Goal: Task Accomplishment & Management: Complete application form

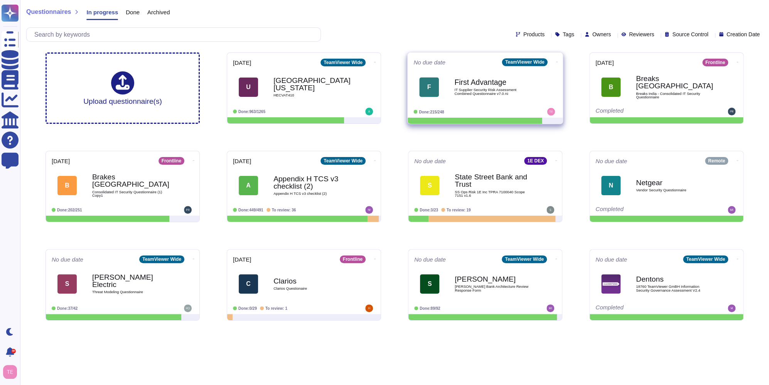
click at [521, 82] on b "First Advantage" at bounding box center [494, 82] width 78 height 7
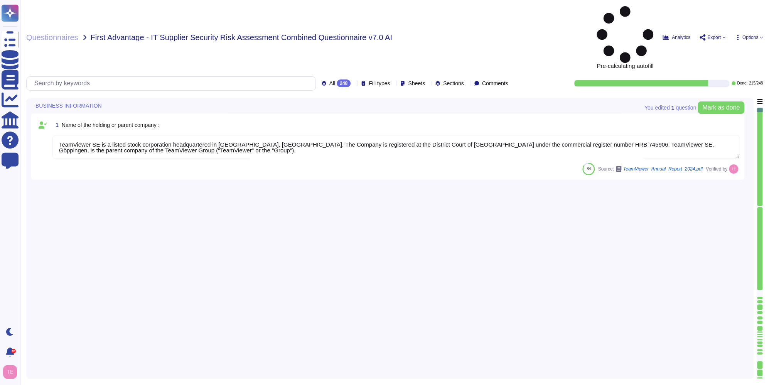
type textarea "TeamViewer SE is a listed stock corporation headquartered in [GEOGRAPHIC_DATA],…"
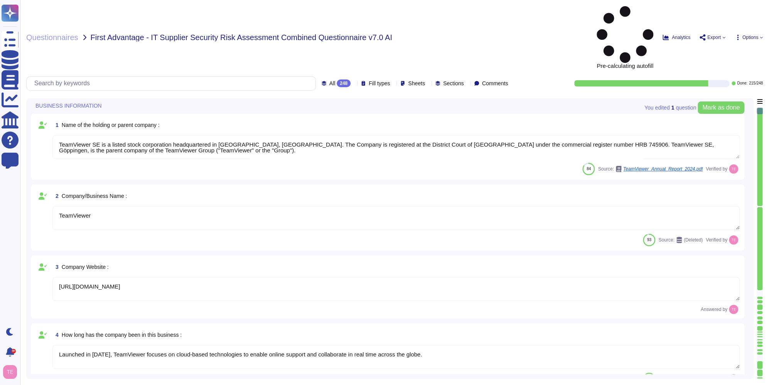
type textarea "TeamViewer"
type textarea "[URL][DOMAIN_NAME]"
type textarea "Launched in [DATE], TeamViewer focuses on cloud-based technologies to enable on…"
type textarea "TeamViewer US. Inc. * [STREET_ADDRESS]"
type textarea "The location of a disaster recovery site and the method for obtaining backup me…"
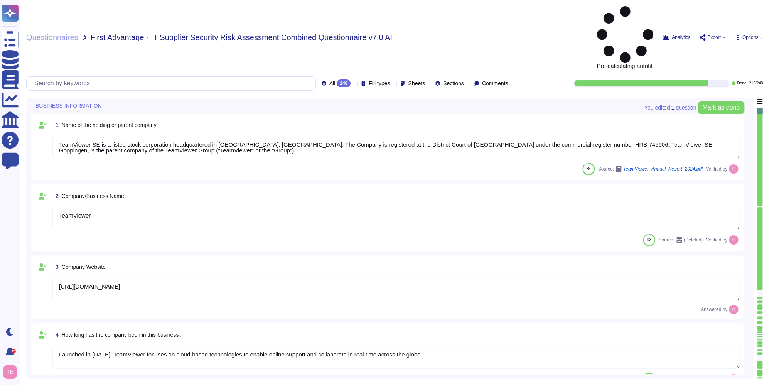
type textarea "TeamViewer is Publicly Held Further information: [URL][DOMAIN_NAME]"
click at [354, 84] on icon at bounding box center [354, 84] width 0 height 0
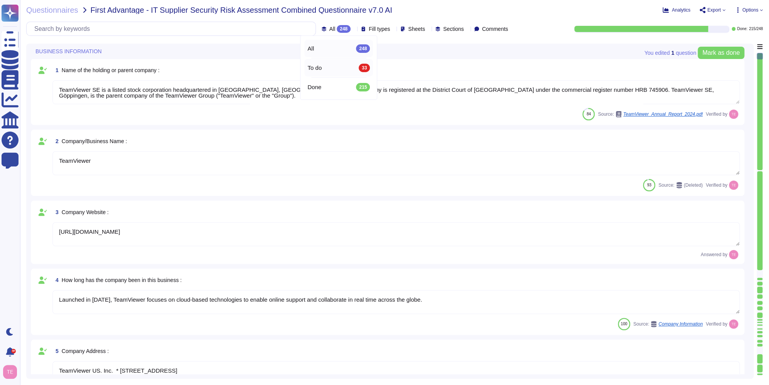
click at [327, 66] on div "To do 33" at bounding box center [339, 68] width 63 height 8
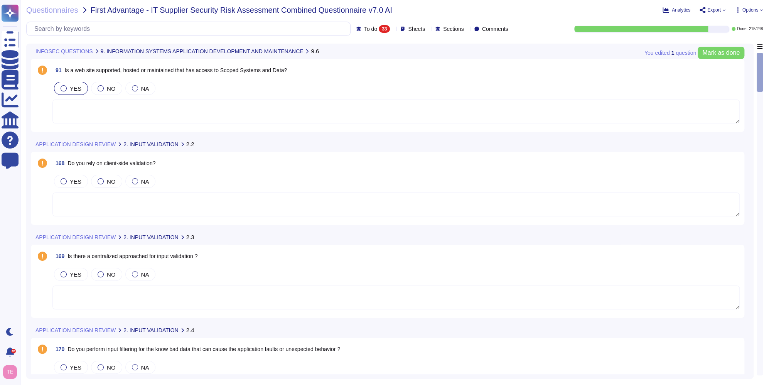
click at [199, 206] on icon at bounding box center [285, 255] width 173 height 99
click at [199, 145] on icon at bounding box center [199, 145] width 0 height 0
click at [194, 208] on textarea at bounding box center [396, 205] width 688 height 24
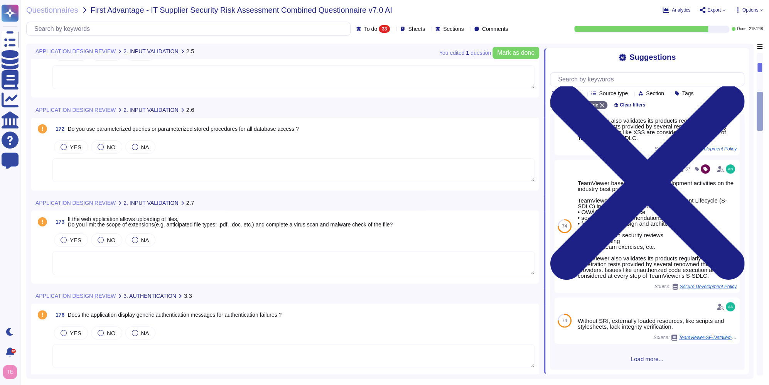
scroll to position [502, 0]
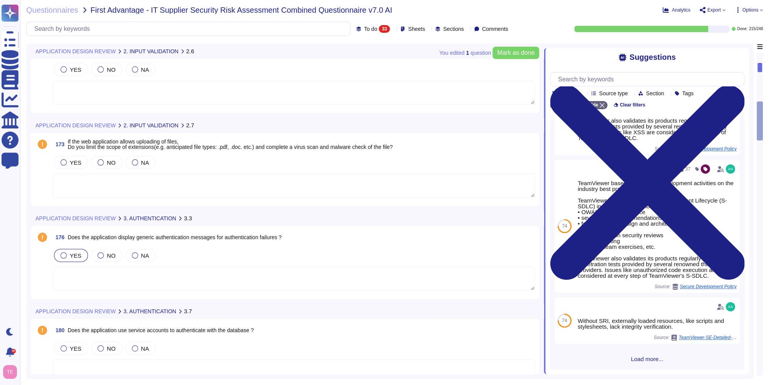
click at [65, 257] on div at bounding box center [64, 255] width 6 height 6
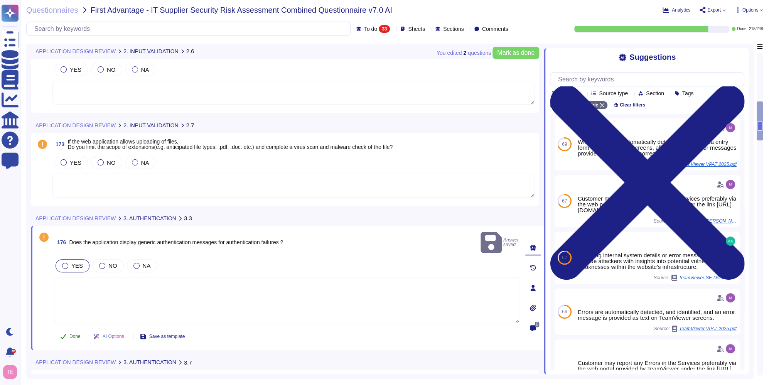
click at [74, 334] on span "Done" at bounding box center [74, 336] width 11 height 5
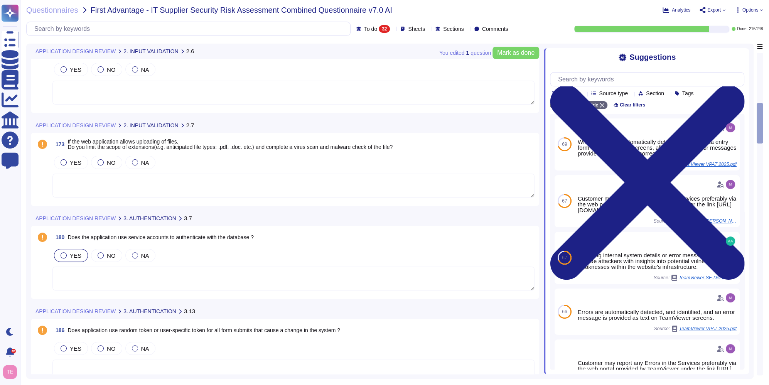
click at [68, 255] on label "YES" at bounding box center [71, 255] width 21 height 6
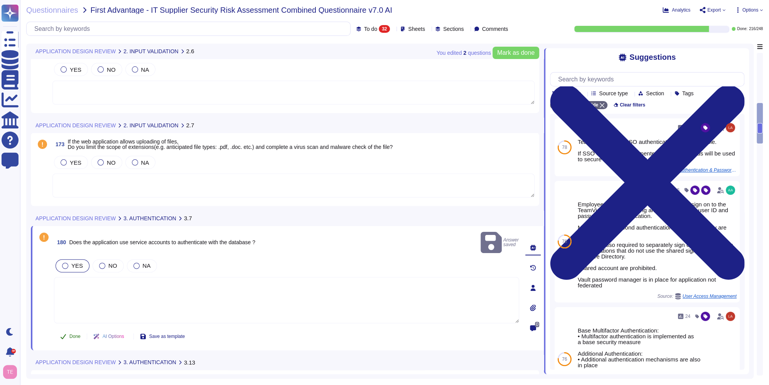
click at [73, 334] on span "Done" at bounding box center [74, 336] width 11 height 5
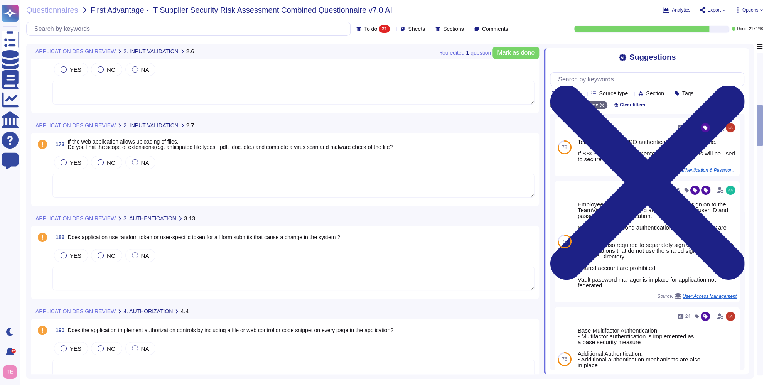
click at [477, 279] on textarea at bounding box center [293, 279] width 482 height 24
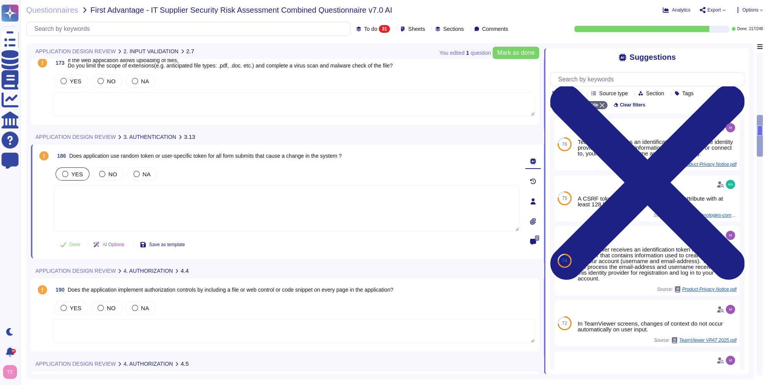
scroll to position [579, 0]
click at [104, 328] on textarea at bounding box center [293, 331] width 482 height 24
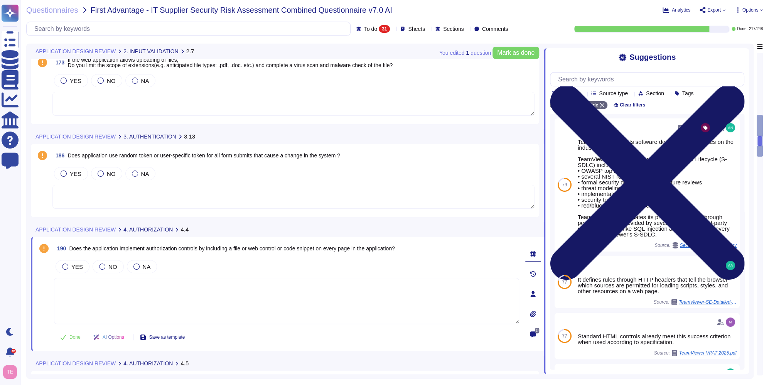
click at [740, 58] on icon at bounding box center [647, 182] width 194 height 259
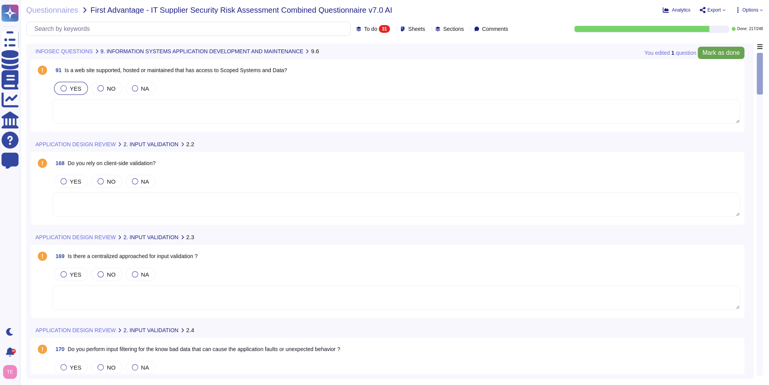
click at [724, 53] on span "Mark as done" at bounding box center [721, 53] width 37 height 6
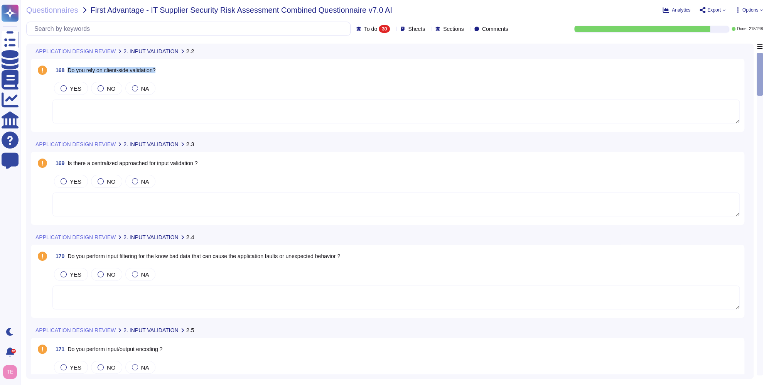
drag, startPoint x: 161, startPoint y: 72, endPoint x: 68, endPoint y: 72, distance: 93.4
click at [68, 72] on div "168 Do you rely on client-side validation?" at bounding box center [396, 70] width 688 height 14
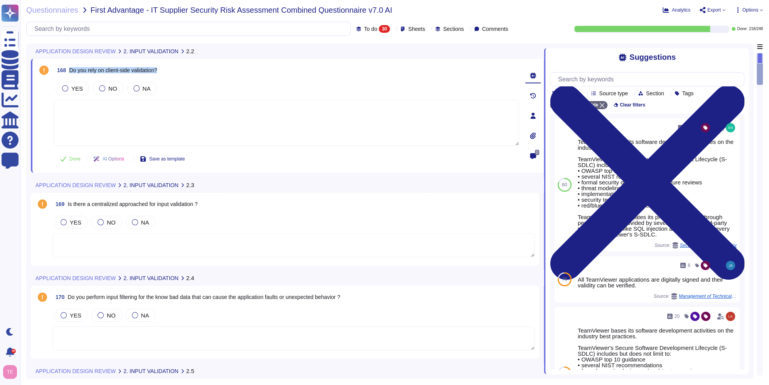
drag, startPoint x: 69, startPoint y: 70, endPoint x: 163, endPoint y: 76, distance: 93.6
click at [163, 76] on div "168 Do you rely on client-side validation?" at bounding box center [286, 70] width 465 height 14
copy span "Do you rely on client-side validation?"
drag, startPoint x: 203, startPoint y: 205, endPoint x: 68, endPoint y: 208, distance: 134.3
click at [68, 208] on div "169 Is there a centralized approached for input validation ?" at bounding box center [293, 204] width 482 height 14
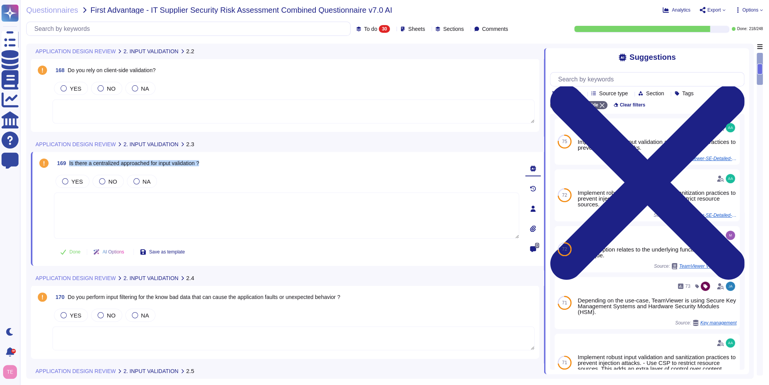
drag, startPoint x: 70, startPoint y: 164, endPoint x: 209, endPoint y: 164, distance: 138.9
click at [209, 164] on div "169 Is there a centralized approached for input validation ?" at bounding box center [286, 163] width 465 height 14
copy span "Is there a centralized approached for input validation ?"
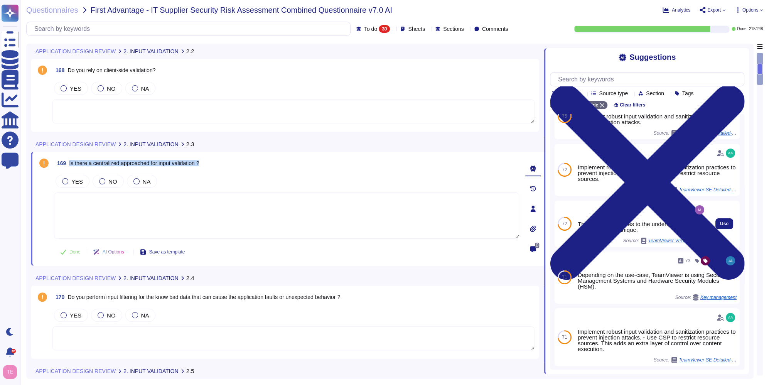
scroll to position [39, 0]
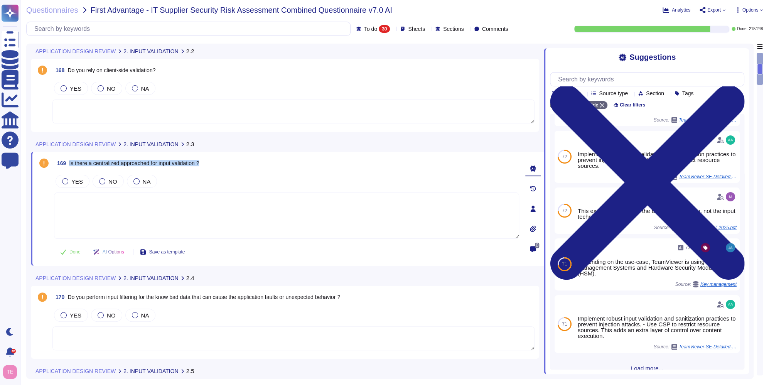
click at [223, 326] on textarea at bounding box center [293, 338] width 482 height 24
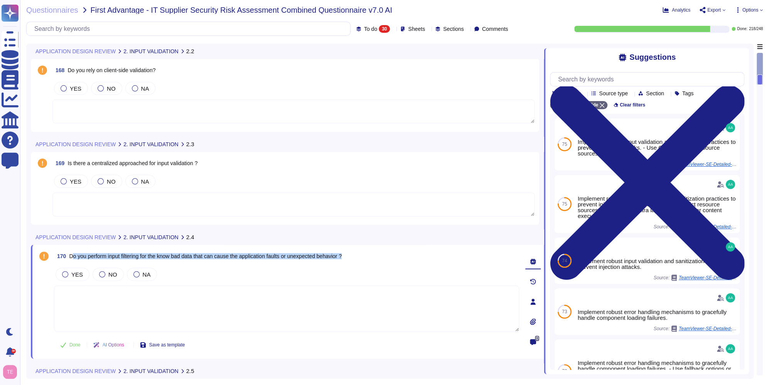
drag, startPoint x: 354, startPoint y: 255, endPoint x: 72, endPoint y: 258, distance: 282.5
click at [72, 258] on div "170 Do you perform input filtering for the know bad data that can cause the app…" at bounding box center [286, 256] width 465 height 14
click at [72, 259] on span "Do you perform input filtering for the know bad data that can cause the applica…" at bounding box center [205, 256] width 273 height 6
drag, startPoint x: 70, startPoint y: 256, endPoint x: 363, endPoint y: 260, distance: 293.3
click at [363, 260] on div "170 Do you perform input filtering for the know bad data that can cause the app…" at bounding box center [286, 256] width 465 height 14
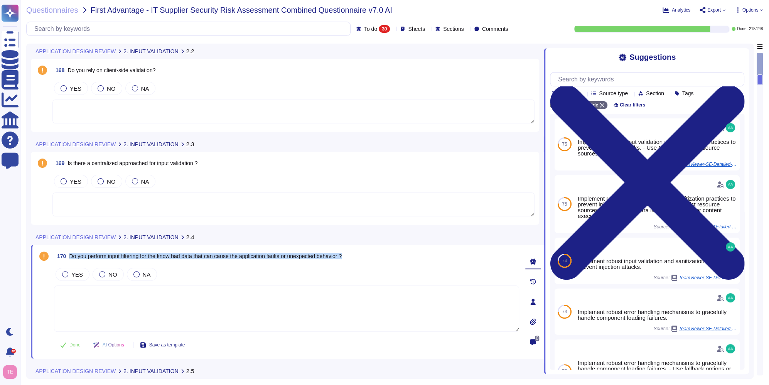
copy span "Do you perform input filtering for the know bad data that can cause the applica…"
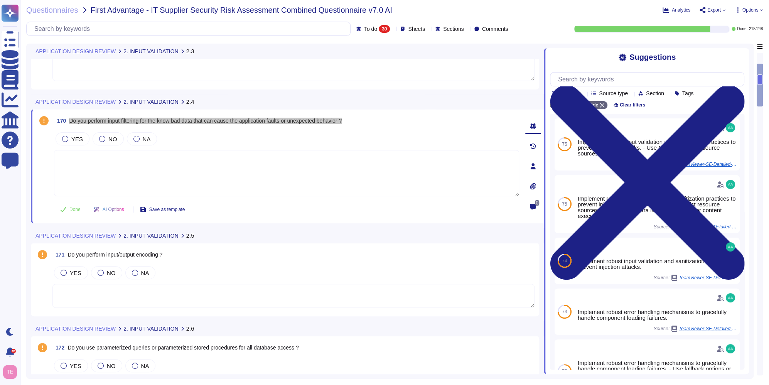
scroll to position [154, 0]
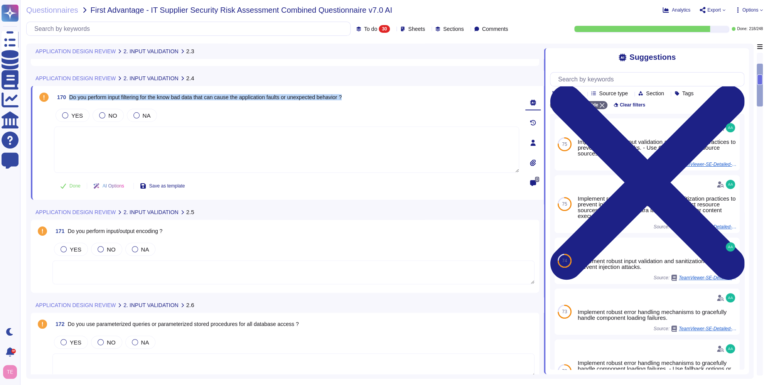
click at [158, 235] on span "171 Do you perform input/output encoding ?" at bounding box center [107, 231] width 110 height 14
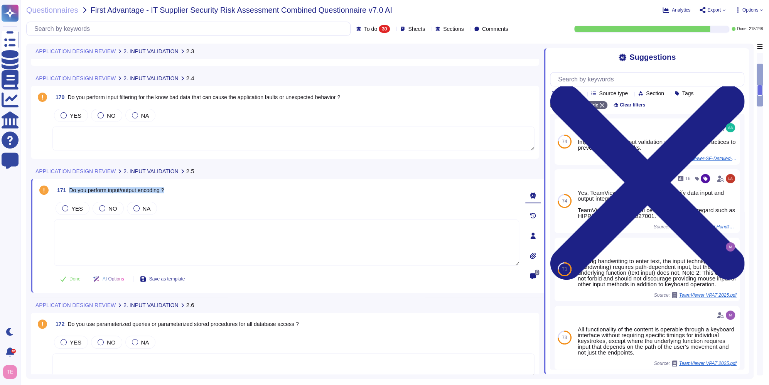
drag, startPoint x: 70, startPoint y: 191, endPoint x: 182, endPoint y: 188, distance: 111.6
click at [182, 188] on div "171 Do you perform input/output encoding ?" at bounding box center [286, 190] width 465 height 14
copy span "Do you perform input/output encoding ?"
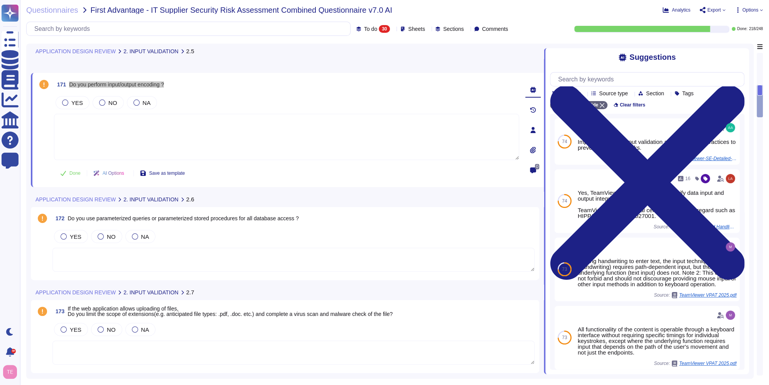
scroll to position [270, 0]
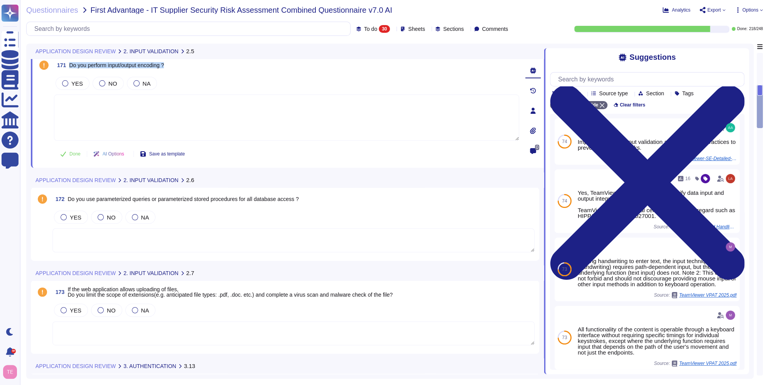
click at [291, 247] on textarea at bounding box center [293, 240] width 482 height 24
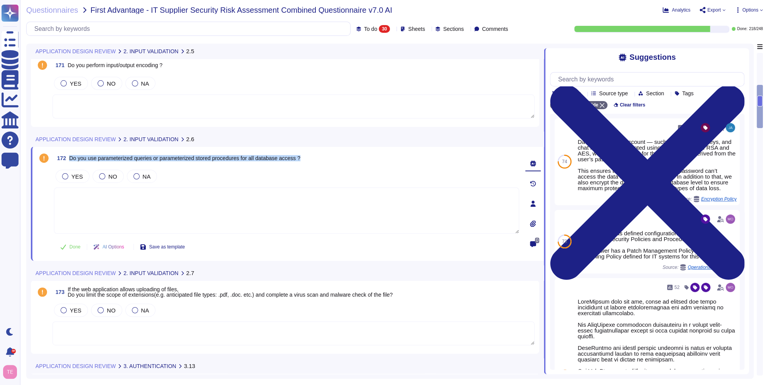
drag, startPoint x: 307, startPoint y: 160, endPoint x: 70, endPoint y: 163, distance: 236.9
click at [70, 163] on div "172 Do you use parameterized queries or parameterized stored procedures for all…" at bounding box center [286, 158] width 465 height 14
copy span "Do you use parameterized queries or parameterized stored procedures for all dat…"
click at [219, 296] on span "If the web application allows uploading of files, Do you limit the scope of ext…" at bounding box center [230, 292] width 325 height 12
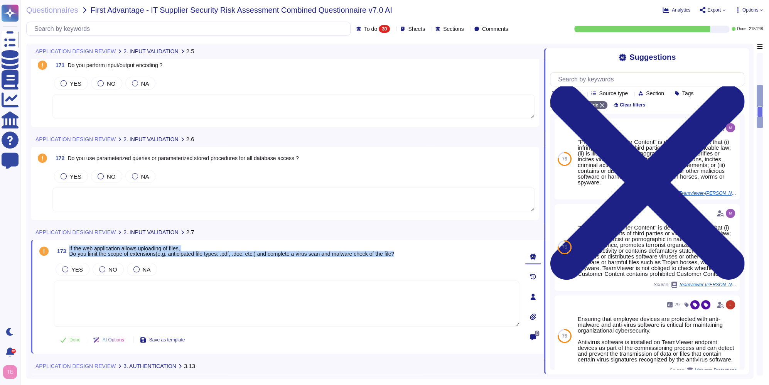
drag, startPoint x: 70, startPoint y: 247, endPoint x: 419, endPoint y: 256, distance: 349.4
click at [419, 256] on div "173 If the web application allows uploading of files, Do you limit the scope of…" at bounding box center [286, 251] width 465 height 14
copy span "If the web application allows uploading of files, Do you limit the scope of ext…"
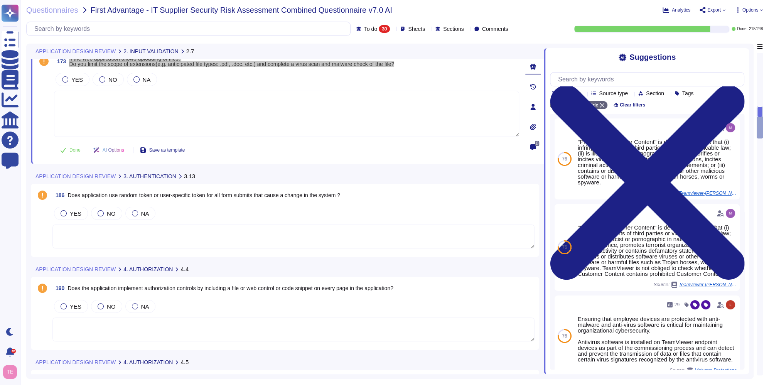
scroll to position [463, 0]
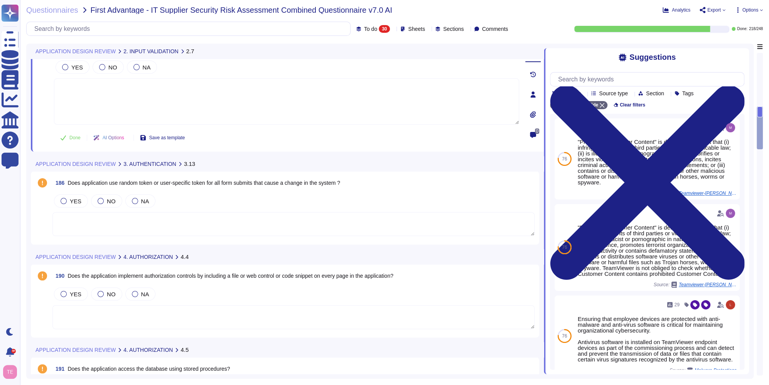
click at [240, 224] on textarea at bounding box center [293, 224] width 482 height 24
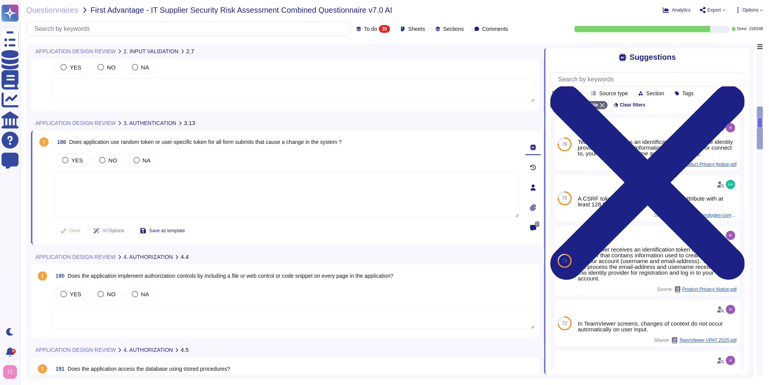
click at [195, 199] on textarea at bounding box center [286, 194] width 465 height 46
click at [200, 123] on icon at bounding box center [200, 123] width 0 height 0
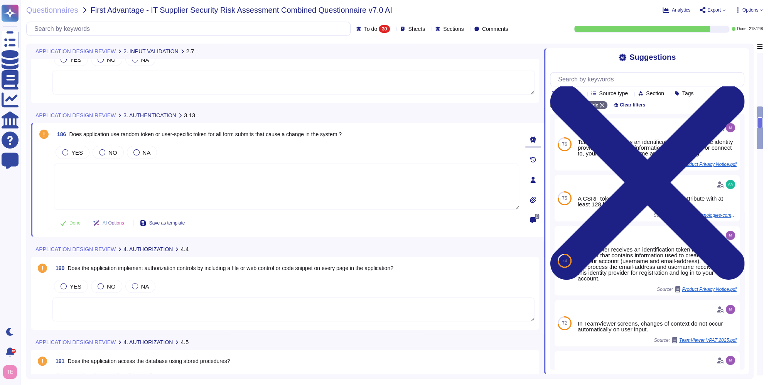
scroll to position [452, 0]
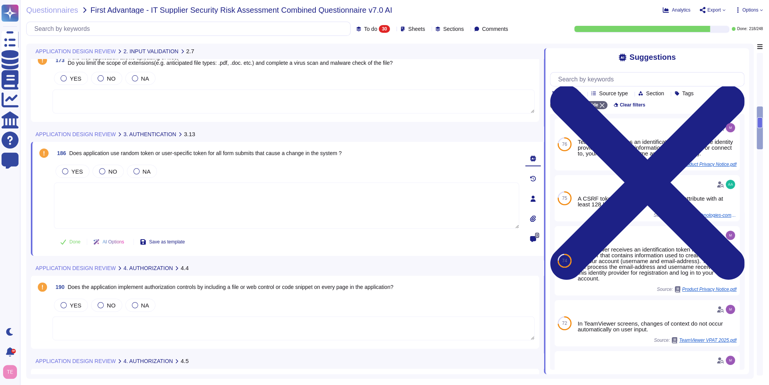
click at [350, 152] on div "186 Does application use random token or user-specific token for all form submi…" at bounding box center [286, 153] width 465 height 14
drag, startPoint x: 70, startPoint y: 153, endPoint x: 348, endPoint y: 159, distance: 277.5
click at [342, 159] on span "186 Does application use random token or user-specific token for all form submi…" at bounding box center [198, 153] width 288 height 14
copy span "Does application use random token or user-specific token for all form submits t…"
click at [230, 290] on span "Does the application implement authorization controls by including a file or we…" at bounding box center [231, 287] width 326 height 6
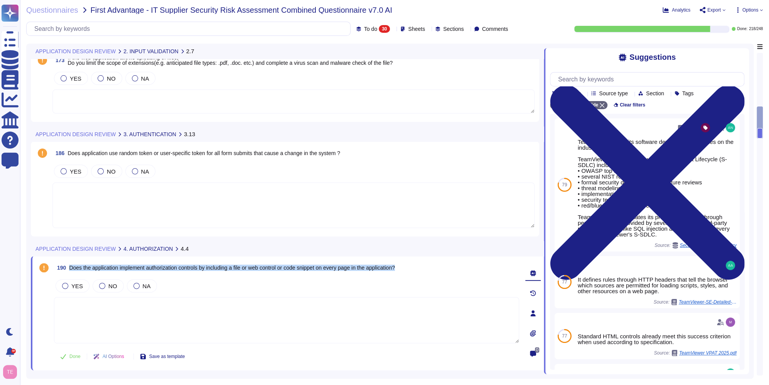
drag, startPoint x: 71, startPoint y: 268, endPoint x: 429, endPoint y: 271, distance: 358.9
click at [429, 271] on div "190 Does the application implement authorization controls by including a file o…" at bounding box center [286, 268] width 465 height 14
copy span "Does the application implement authorization controls by including a file or we…"
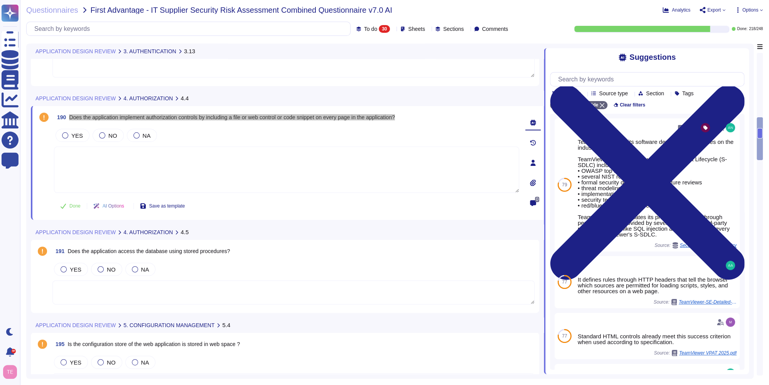
scroll to position [606, 0]
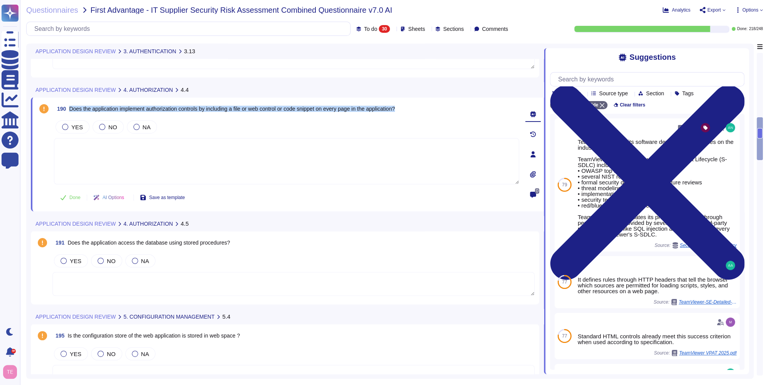
click at [254, 292] on textarea at bounding box center [293, 284] width 482 height 24
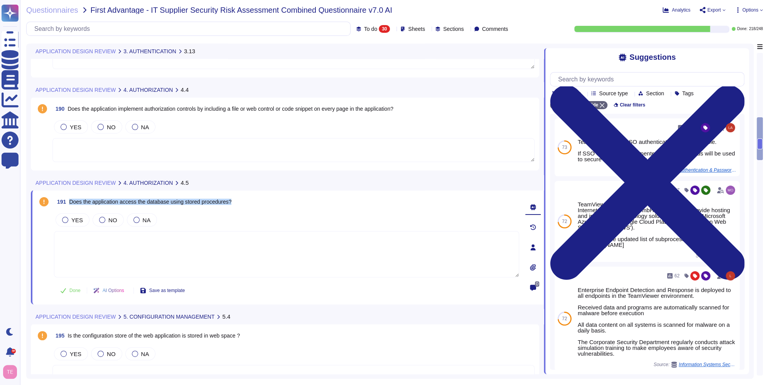
drag, startPoint x: 69, startPoint y: 200, endPoint x: 237, endPoint y: 205, distance: 167.1
click at [237, 205] on div "191 Does the application access the database using stored procedures?" at bounding box center [286, 202] width 465 height 14
copy span "Does the application access the database using stored procedures?"
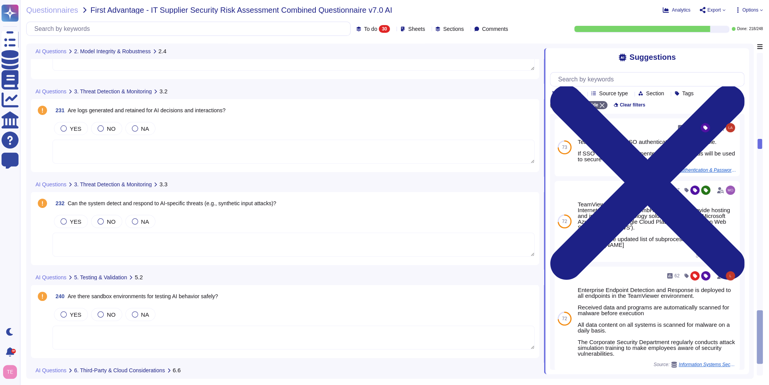
scroll to position [2396, 0]
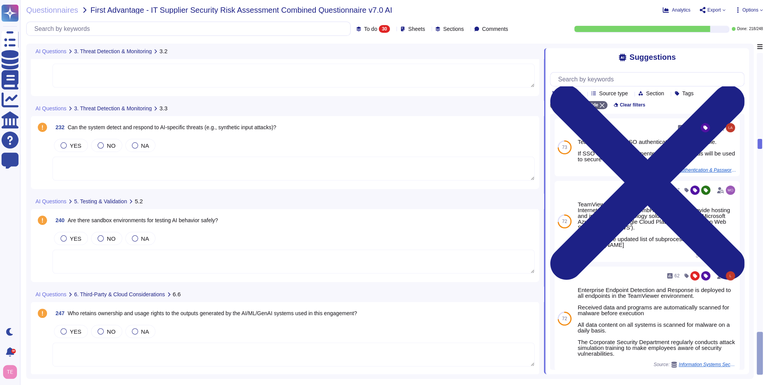
click at [276, 258] on textarea at bounding box center [293, 262] width 482 height 24
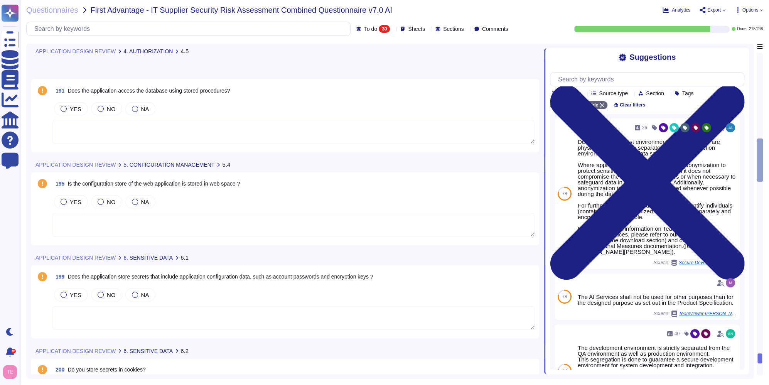
scroll to position [658, 0]
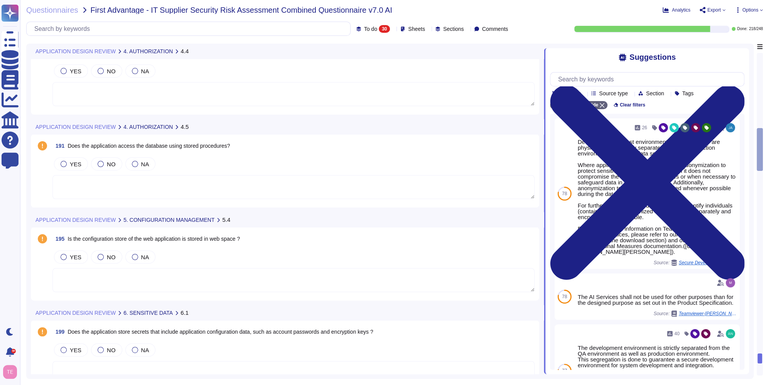
click at [215, 281] on textarea at bounding box center [293, 280] width 482 height 24
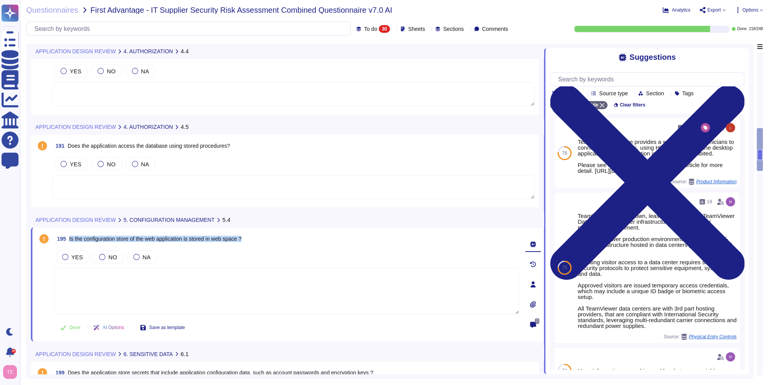
drag, startPoint x: 249, startPoint y: 240, endPoint x: 69, endPoint y: 238, distance: 179.8
click at [69, 238] on div "195 Is the configuration store of the web application is stored in web space ?" at bounding box center [286, 239] width 465 height 14
copy span "Is the configuration store of the web application is stored in web space ?"
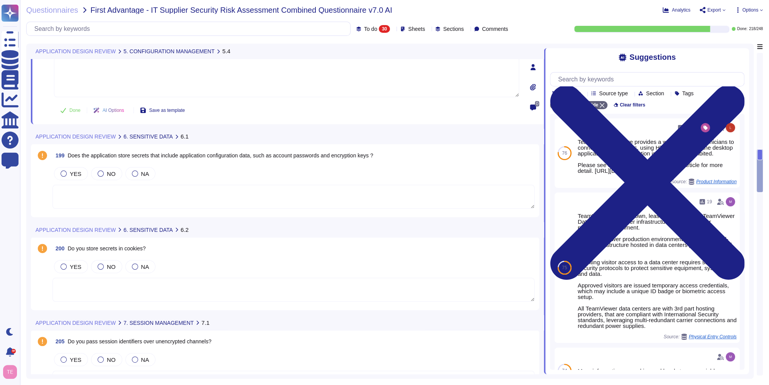
scroll to position [889, 0]
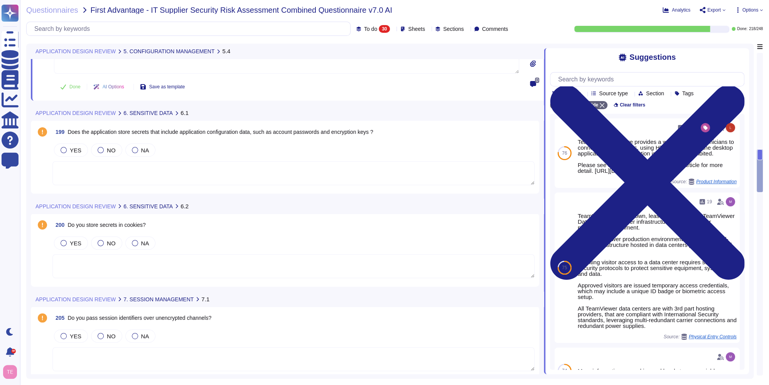
click at [252, 161] on textarea at bounding box center [293, 173] width 482 height 24
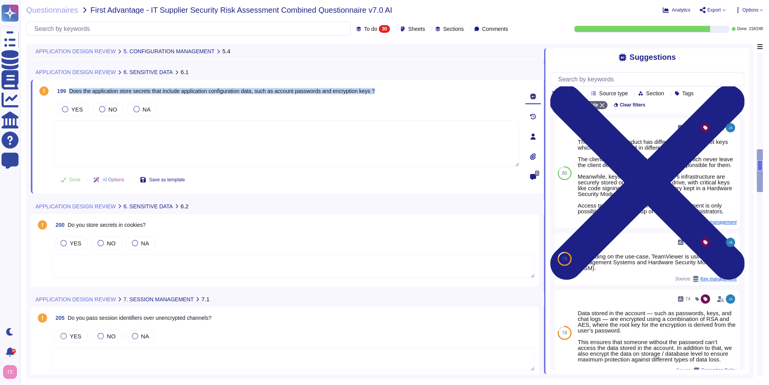
drag, startPoint x: 389, startPoint y: 91, endPoint x: 69, endPoint y: 95, distance: 320.3
click at [69, 95] on div "199 Does the application store secrets that include application configuration d…" at bounding box center [286, 91] width 465 height 14
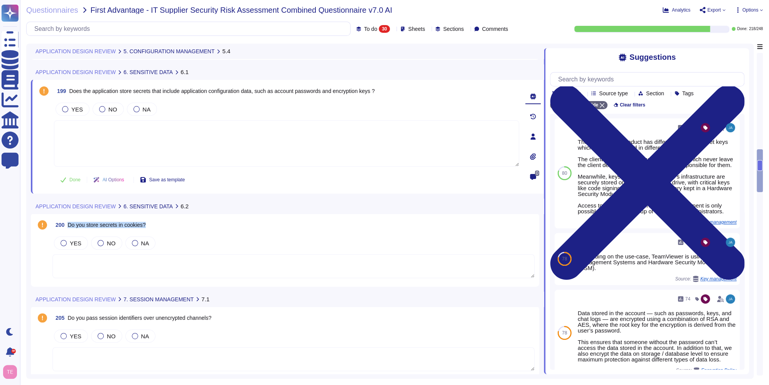
drag, startPoint x: 150, startPoint y: 227, endPoint x: 70, endPoint y: 229, distance: 79.9
click at [70, 229] on div "200 Do you store secrets in cookies?" at bounding box center [293, 225] width 482 height 14
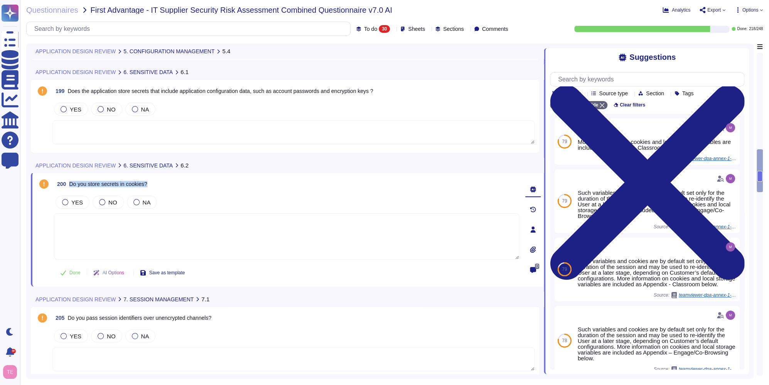
drag, startPoint x: 69, startPoint y: 186, endPoint x: 155, endPoint y: 183, distance: 85.7
click at [155, 183] on div "200 Do you store secrets in cookies?" at bounding box center [286, 184] width 465 height 14
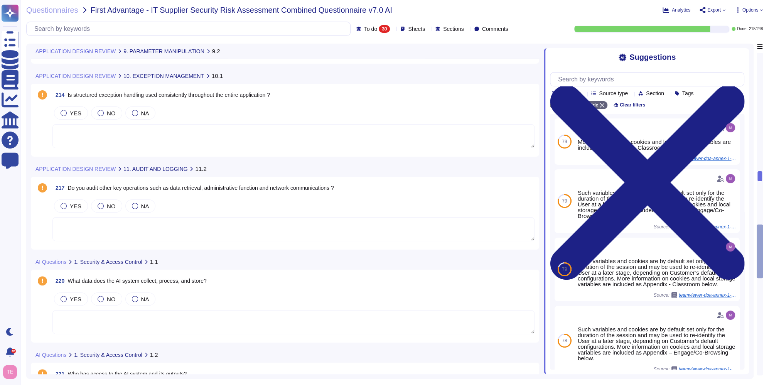
scroll to position [1545, 0]
click at [306, 324] on textarea at bounding box center [293, 322] width 482 height 24
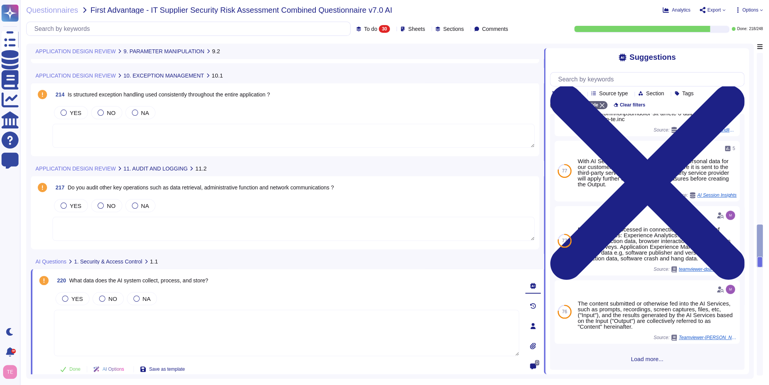
scroll to position [207, 0]
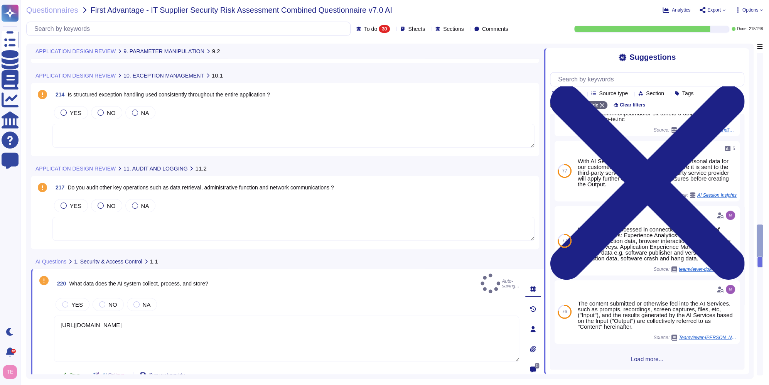
click at [68, 370] on button "Done" at bounding box center [70, 374] width 33 height 15
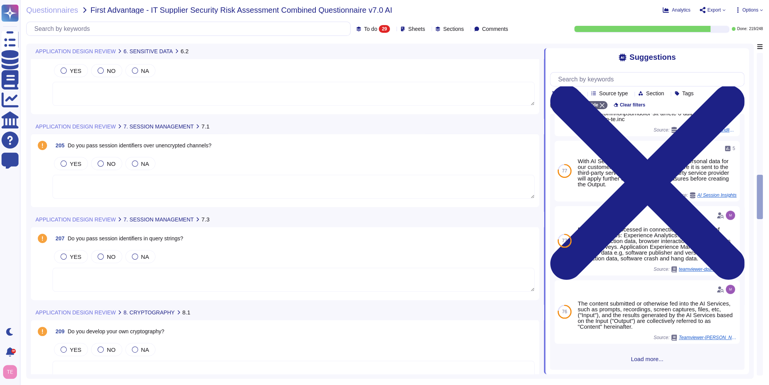
scroll to position [964, 0]
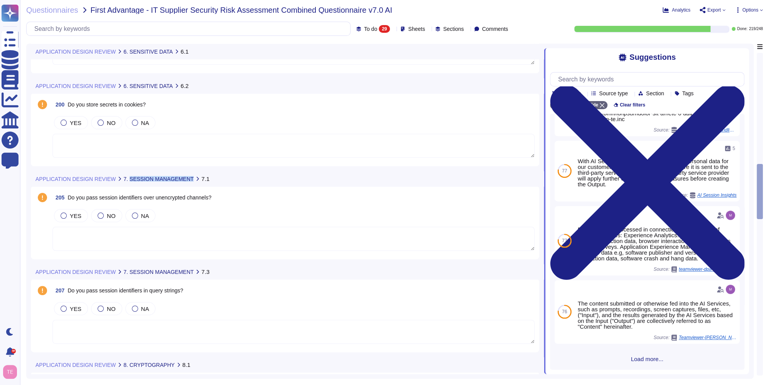
drag, startPoint x: 181, startPoint y: 179, endPoint x: 122, endPoint y: 181, distance: 58.7
click at [122, 181] on div "APPLICATION DESIGN REVIEW 7. SESSION MANAGEMENT 7.1" at bounding box center [233, 178] width 405 height 15
click at [95, 196] on span "Do you pass session identifiers over unencrypted channels?" at bounding box center [140, 197] width 144 height 6
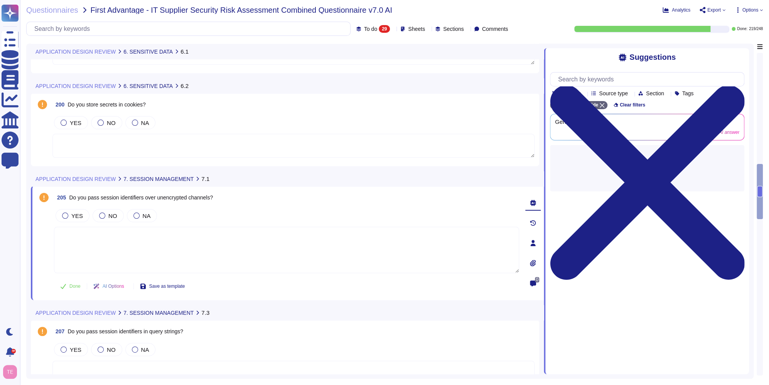
scroll to position [0, 0]
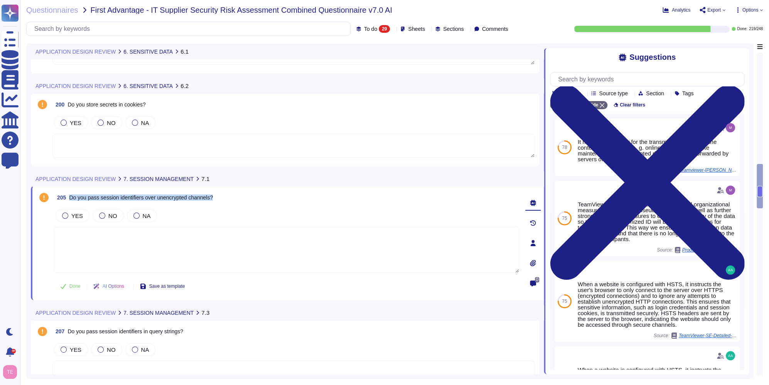
drag, startPoint x: 70, startPoint y: 198, endPoint x: 225, endPoint y: 202, distance: 155.2
click at [225, 202] on div "205 Do you pass session identifiers over unencrypted channels?" at bounding box center [286, 198] width 465 height 14
drag, startPoint x: 229, startPoint y: 333, endPoint x: 224, endPoint y: 331, distance: 5.1
click at [229, 333] on div "207 Do you pass session identifiers in query strings?" at bounding box center [293, 332] width 482 height 14
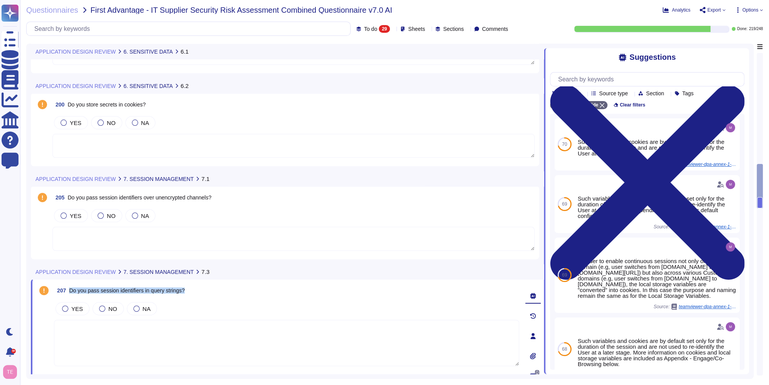
drag, startPoint x: 190, startPoint y: 291, endPoint x: 71, endPoint y: 290, distance: 119.6
click at [71, 290] on div "207 Do you pass session identifiers in query strings?" at bounding box center [286, 291] width 465 height 14
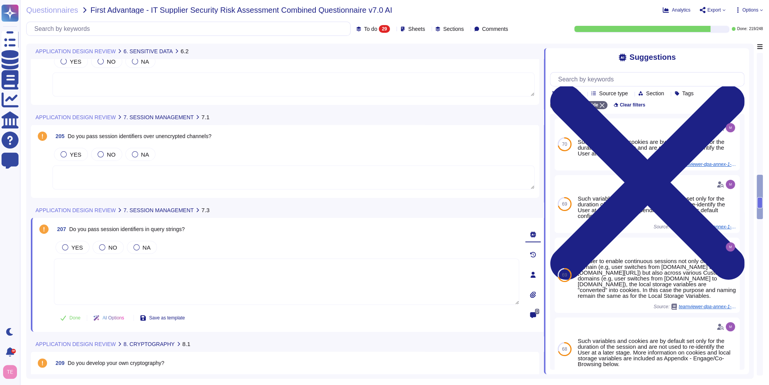
scroll to position [1040, 0]
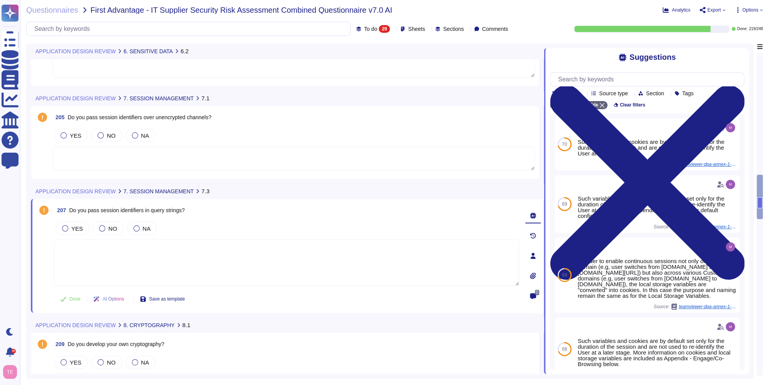
click at [153, 344] on span "Do you develop your own cryptography?" at bounding box center [116, 344] width 97 height 6
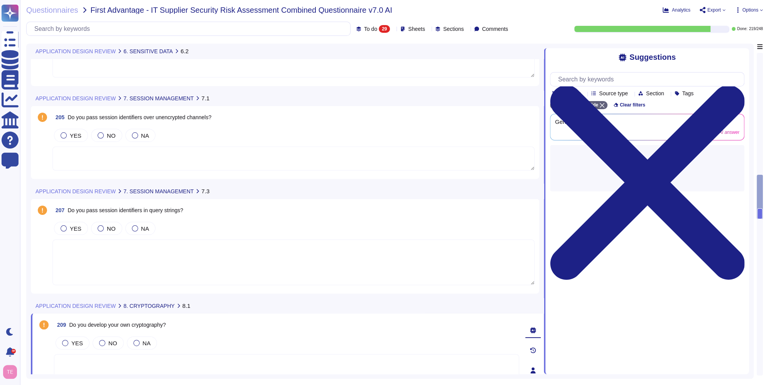
click at [155, 324] on span "Do you develop your own cryptography?" at bounding box center [117, 325] width 97 height 6
drag, startPoint x: 155, startPoint y: 324, endPoint x: 166, endPoint y: 316, distance: 13.6
click at [206, 330] on div "209 Do you develop your own cryptography?" at bounding box center [286, 325] width 465 height 14
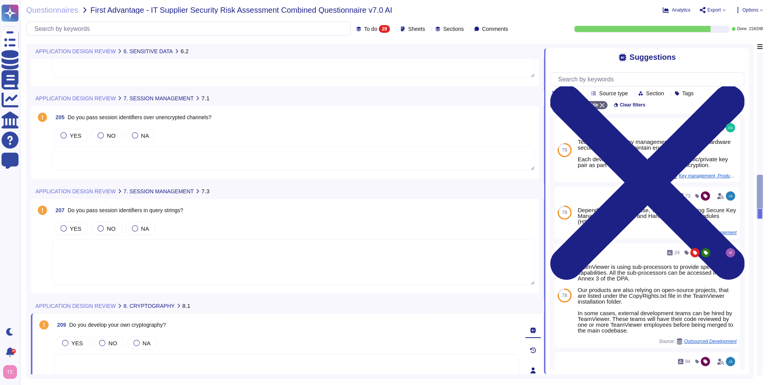
click at [141, 305] on span "8. CRYPTOGRAPHY" at bounding box center [148, 305] width 51 height 5
click at [159, 331] on div "209 Do you develop your own cryptography? YES NO NA Done AI Options Save as tem…" at bounding box center [278, 370] width 482 height 105
drag, startPoint x: 71, startPoint y: 326, endPoint x: 192, endPoint y: 324, distance: 120.8
click at [192, 324] on div "209 Do you develop your own cryptography?" at bounding box center [286, 325] width 465 height 14
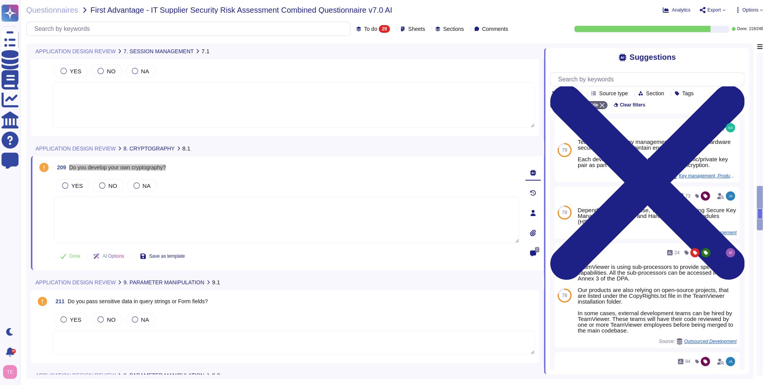
scroll to position [1194, 0]
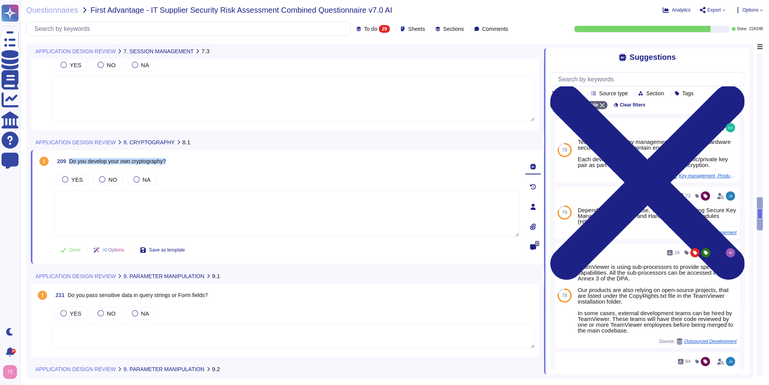
click at [119, 206] on textarea at bounding box center [286, 214] width 465 height 46
click at [249, 278] on div "APPLICATION DESIGN REVIEW 9. PARAMETER MANIPULATION 9.1" at bounding box center [233, 276] width 405 height 15
drag, startPoint x: 191, startPoint y: 277, endPoint x: 122, endPoint y: 276, distance: 69.1
click at [122, 276] on div "APPLICATION DESIGN REVIEW 9. PARAMETER MANIPULATION 9.1" at bounding box center [233, 276] width 405 height 15
click at [270, 320] on div "YES NO NA" at bounding box center [293, 313] width 482 height 16
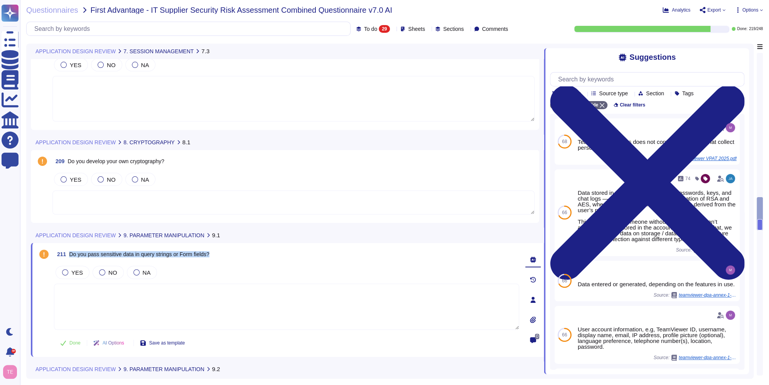
drag, startPoint x: 214, startPoint y: 255, endPoint x: 70, endPoint y: 257, distance: 143.9
click at [70, 257] on div "211 Do you pass sensitive data in query strings or Form fields?" at bounding box center [286, 254] width 465 height 14
click at [148, 296] on textarea at bounding box center [286, 307] width 465 height 46
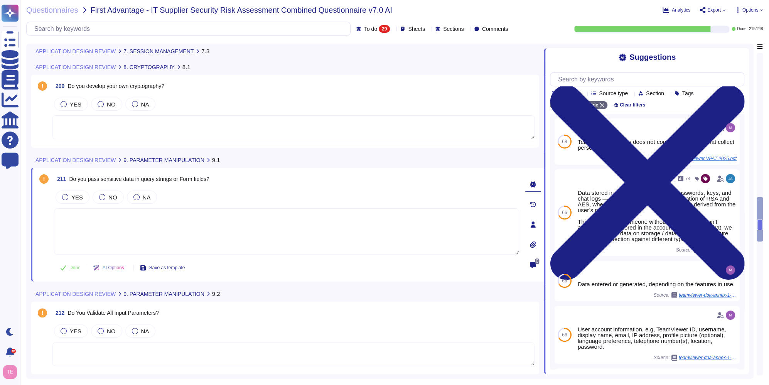
scroll to position [1271, 0]
click at [165, 313] on div "212 Do You Validate All Input Parameters?" at bounding box center [293, 311] width 482 height 14
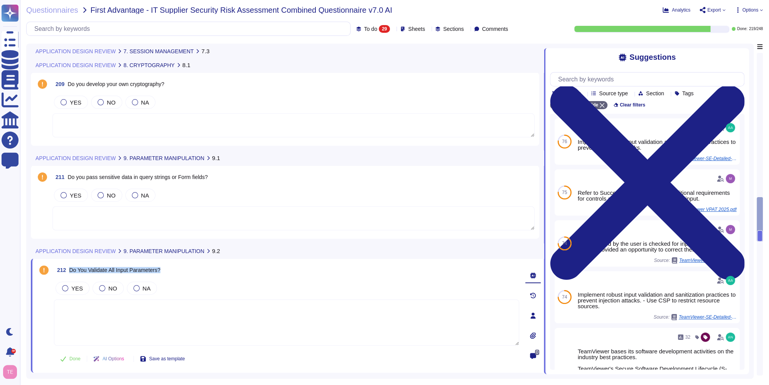
drag, startPoint x: 173, startPoint y: 269, endPoint x: 68, endPoint y: 275, distance: 105.1
click at [68, 275] on div "212 Do You Validate All Input Parameters?" at bounding box center [286, 270] width 465 height 14
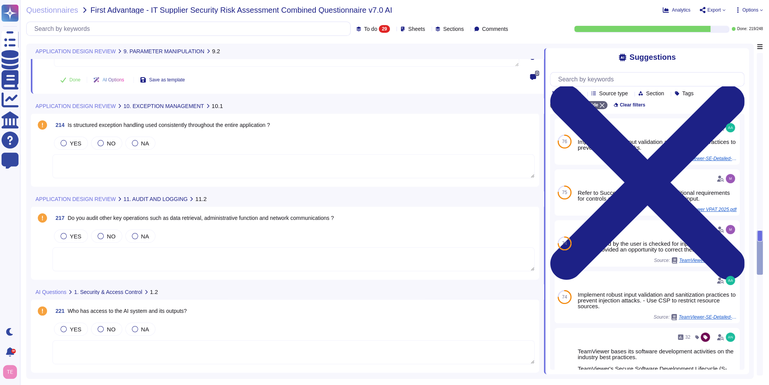
scroll to position [1541, 0]
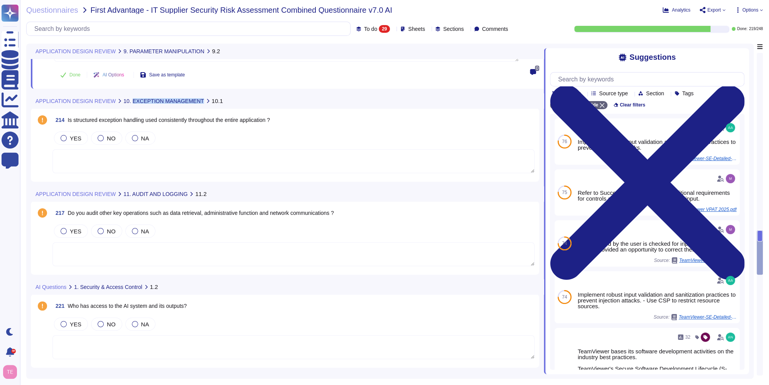
drag, startPoint x: 191, startPoint y: 100, endPoint x: 125, endPoint y: 106, distance: 66.7
click at [125, 106] on div "APPLICATION DESIGN REVIEW 10. EXCEPTION MANAGEMENT 10.1" at bounding box center [233, 100] width 405 height 15
click at [216, 127] on div "214 Is structured exception handling used consistently throughout the entire ap…" at bounding box center [285, 145] width 499 height 64
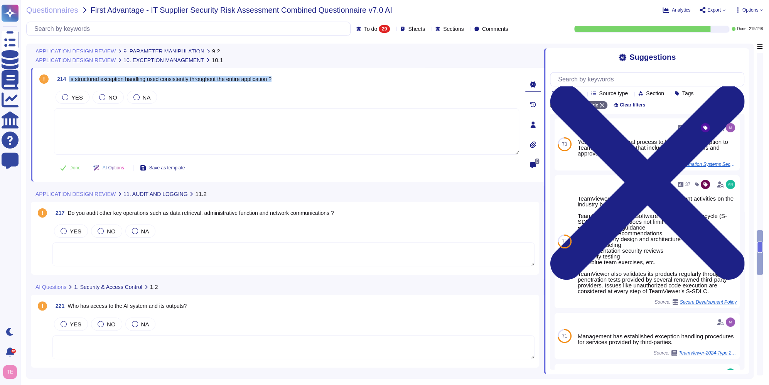
drag, startPoint x: 283, startPoint y: 80, endPoint x: 70, endPoint y: 82, distance: 213.4
click at [70, 82] on div "214 Is structured exception handling used consistently throughout the entire ap…" at bounding box center [286, 79] width 465 height 14
click at [61, 232] on div at bounding box center [64, 231] width 6 height 6
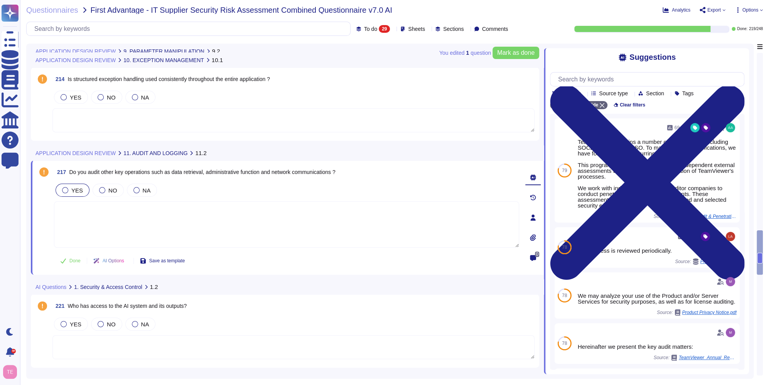
click at [259, 152] on div "APPLICATION DESIGN REVIEW 11. AUDIT AND LOGGING 11.2" at bounding box center [233, 152] width 405 height 15
drag, startPoint x: 178, startPoint y: 153, endPoint x: 124, endPoint y: 159, distance: 54.0
click at [124, 159] on div "APPLICATION DESIGN REVIEW 11. AUDIT AND LOGGING 11.2" at bounding box center [233, 152] width 405 height 15
click at [679, 79] on input "text" at bounding box center [650, 80] width 190 height 14
click at [632, 104] on span "Clear filters" at bounding box center [632, 105] width 25 height 5
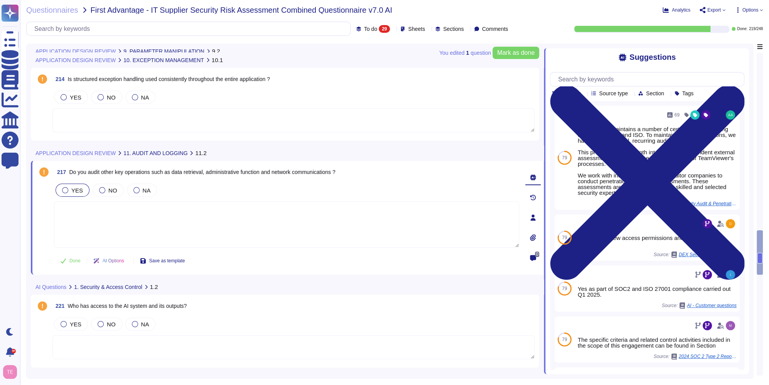
click at [354, 177] on div "217 Do you audit other key operations such as data retrieval, administrative fu…" at bounding box center [286, 172] width 465 height 14
drag, startPoint x: 348, startPoint y: 174, endPoint x: 70, endPoint y: 177, distance: 277.9
click at [70, 177] on div "217 Do you audit other key operations such as data retrieval, administrative fu…" at bounding box center [286, 172] width 465 height 14
click at [329, 289] on div "AI Questions 1. Security & Access Control 1.2" at bounding box center [233, 286] width 405 height 15
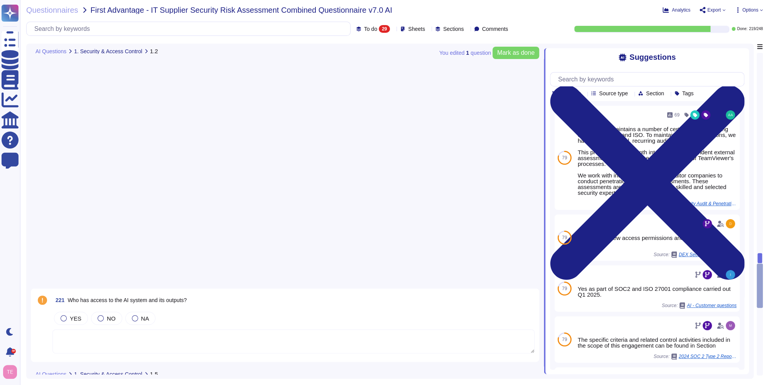
scroll to position [1451, 0]
